Goal: Task Accomplishment & Management: Manage account settings

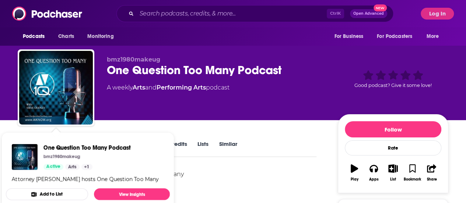
click at [135, 105] on div "bmz1980makeug One Question Too Many Podcast A weekly Arts and Performing Arts p…" at bounding box center [216, 85] width 219 height 59
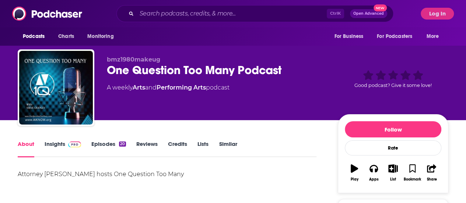
scroll to position [62, 0]
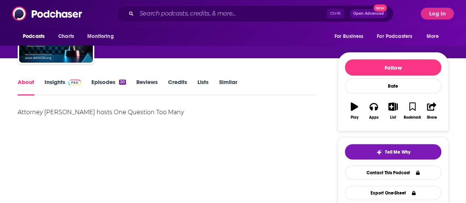
click at [48, 80] on link "Insights" at bounding box center [63, 87] width 36 height 17
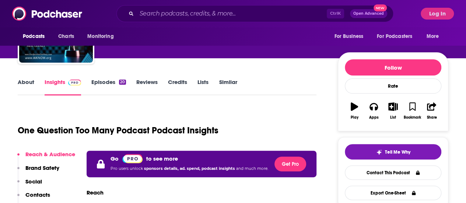
scroll to position [64, 0]
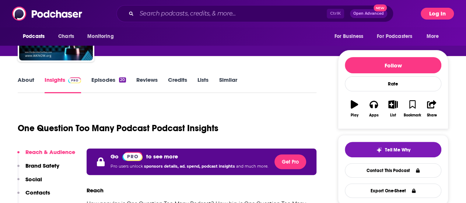
click at [439, 13] on button "Log In" at bounding box center [437, 14] width 33 height 12
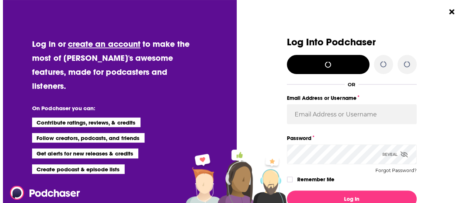
scroll to position [0, 0]
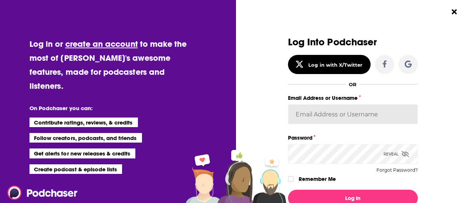
type input "BerkMarc"
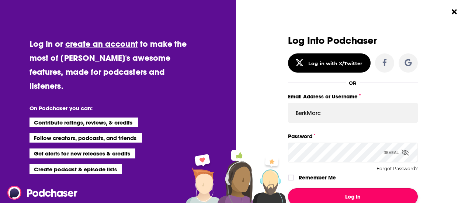
click at [319, 190] on button "Log In" at bounding box center [353, 196] width 130 height 17
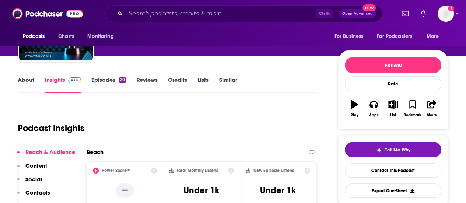
scroll to position [116, 0]
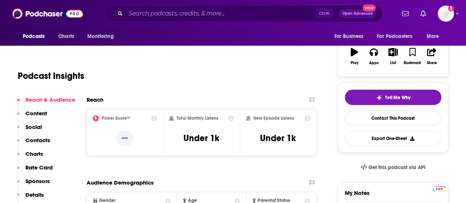
click at [443, 10] on div "Add a profile image" at bounding box center [426, 14] width 55 height 16
click at [447, 12] on img "Logged in as BerkMarc" at bounding box center [446, 14] width 16 height 16
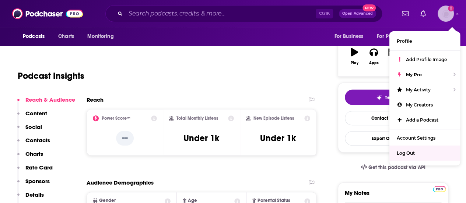
click at [411, 149] on div "Log Out" at bounding box center [425, 153] width 71 height 15
